Goal: Transaction & Acquisition: Download file/media

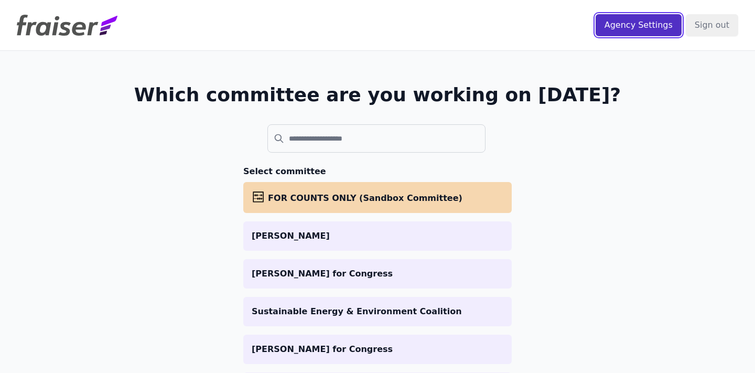
click at [654, 23] on input "Agency Settings" at bounding box center [639, 25] width 86 height 22
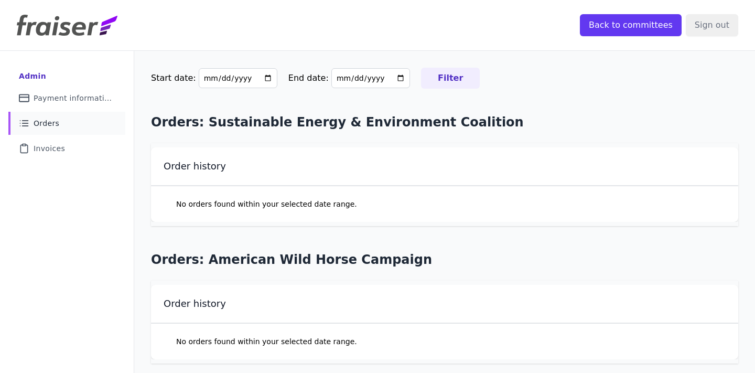
click at [50, 121] on span "Orders" at bounding box center [47, 123] width 26 height 10
click at [51, 122] on span "Orders" at bounding box center [47, 123] width 26 height 10
click at [44, 144] on span "Invoices" at bounding box center [49, 148] width 31 height 10
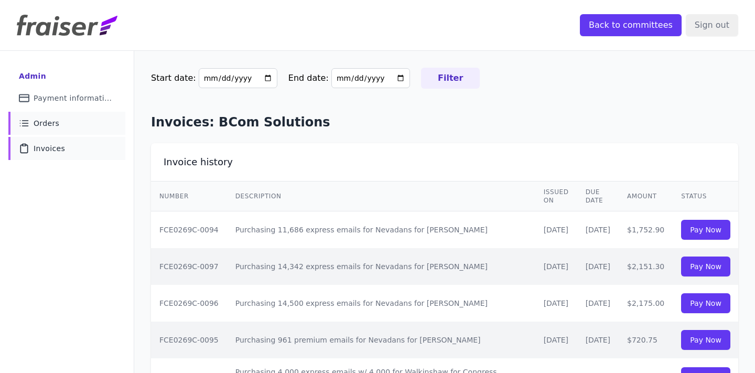
click at [22, 121] on icon "List Icon Outline of bulleted list" at bounding box center [24, 123] width 10 height 10
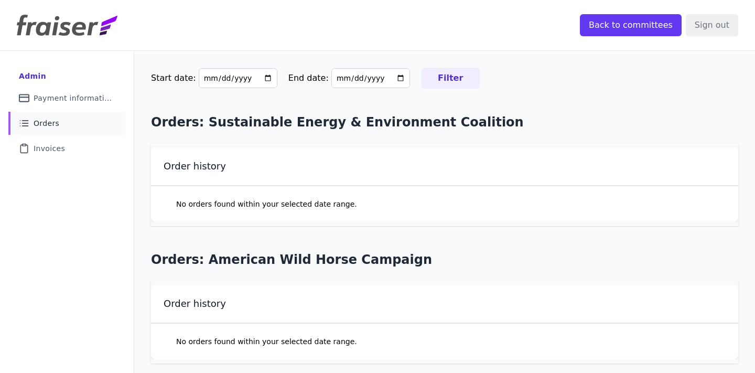
click at [435, 80] on input "Filter" at bounding box center [450, 78] width 59 height 21
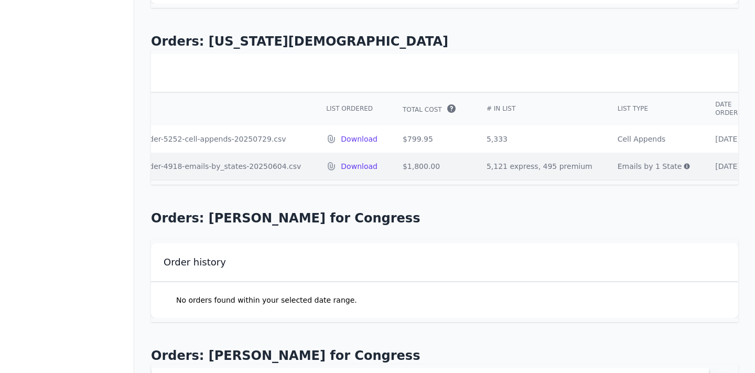
scroll to position [0, 146]
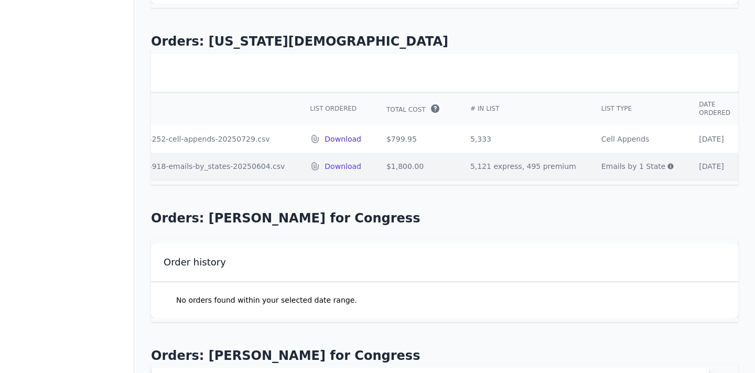
click at [324, 138] on p "Download" at bounding box center [342, 139] width 37 height 10
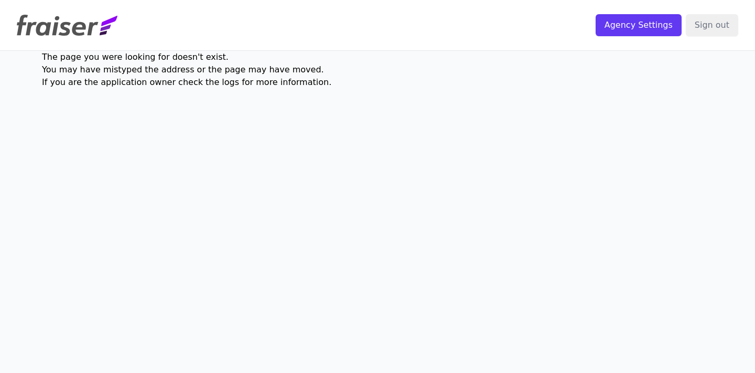
click at [67, 25] on img at bounding box center [67, 25] width 101 height 21
